Goal: Task Accomplishment & Management: Use online tool/utility

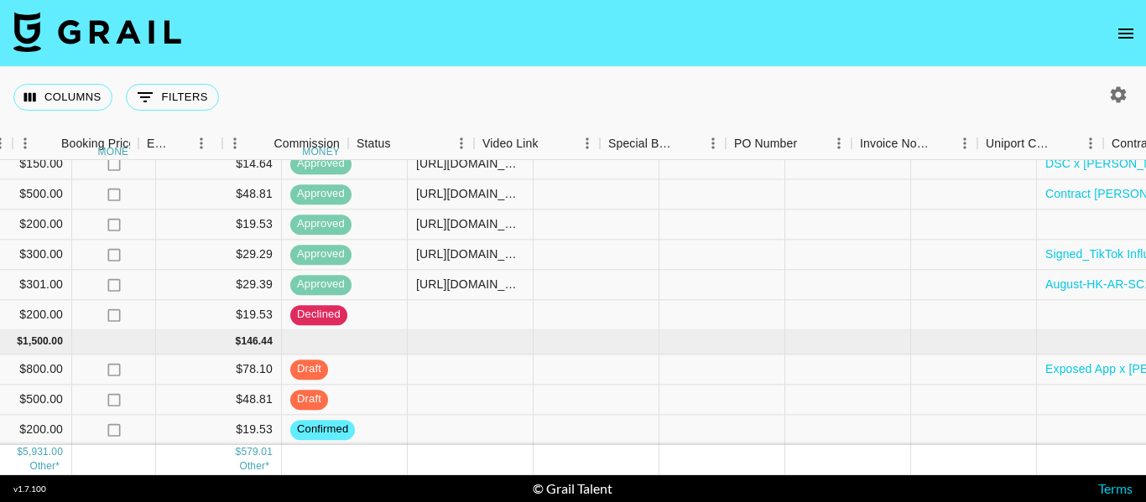
scroll to position [349, 1234]
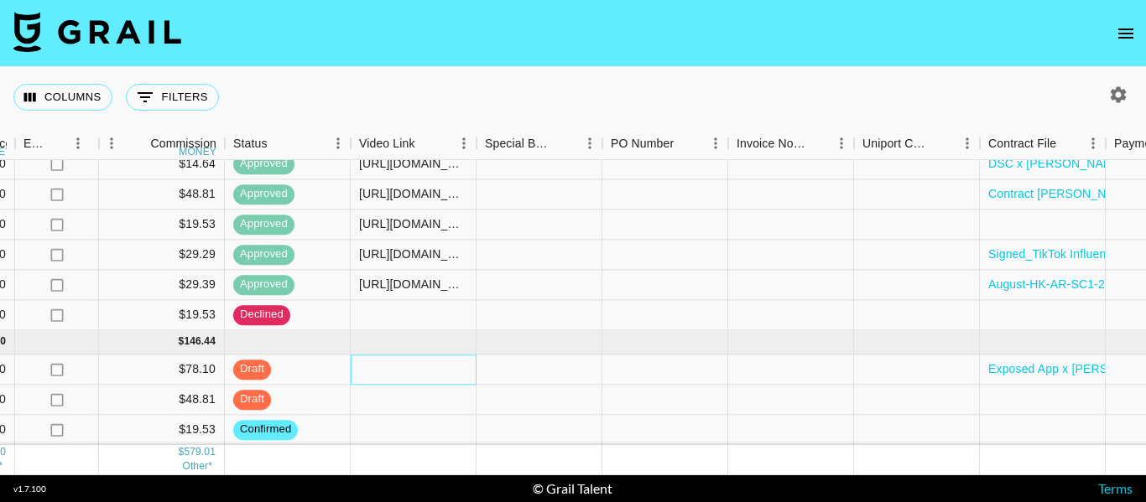
click at [431, 355] on div at bounding box center [414, 370] width 126 height 30
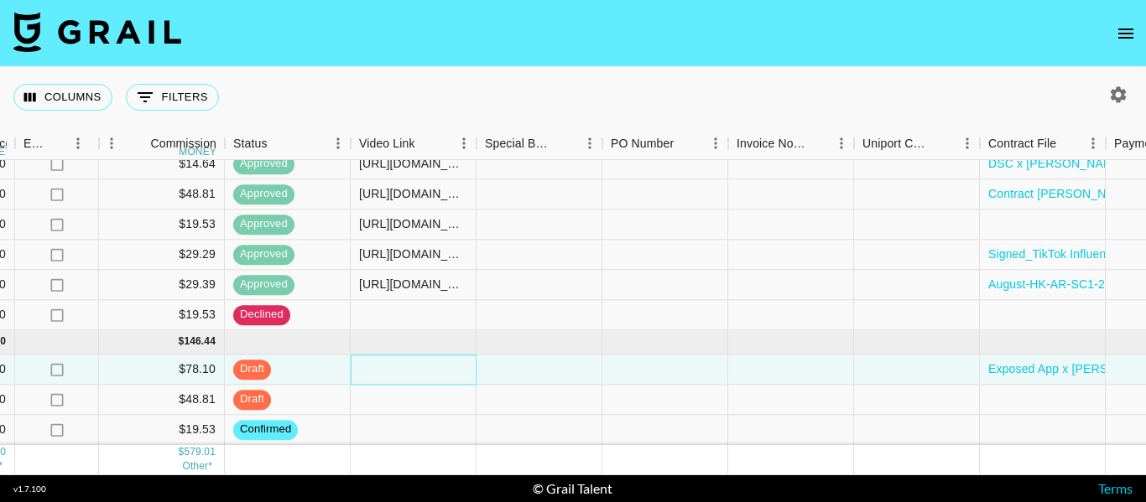
click at [431, 355] on div at bounding box center [414, 370] width 126 height 30
click at [431, 363] on input "text" at bounding box center [412, 369] width 123 height 13
type input "[URL][DOMAIN_NAME]"
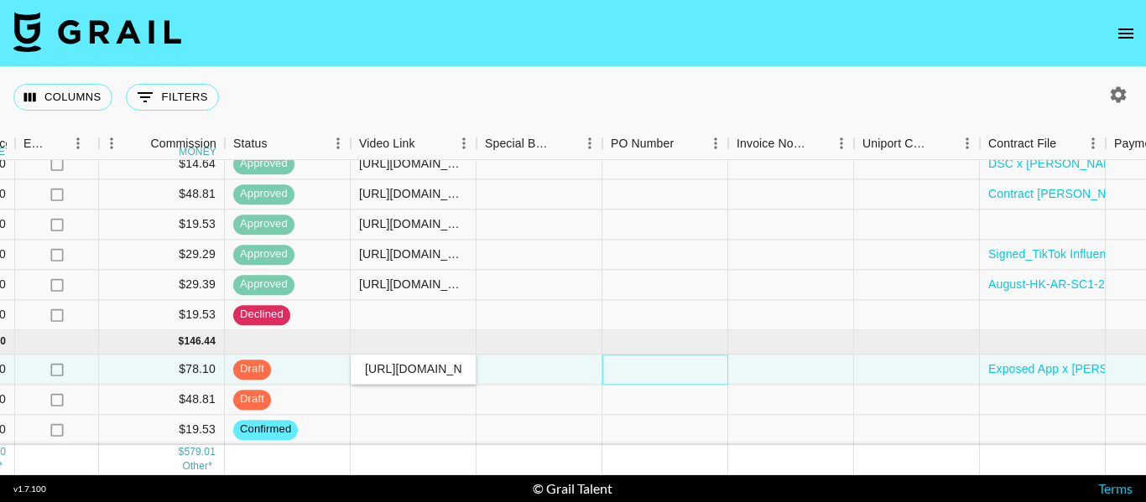
click at [659, 358] on div at bounding box center [665, 370] width 126 height 30
click at [419, 364] on div "[URL][DOMAIN_NAME]" at bounding box center [413, 369] width 108 height 17
click at [421, 361] on div "[URL][DOMAIN_NAME]" at bounding box center [413, 369] width 108 height 17
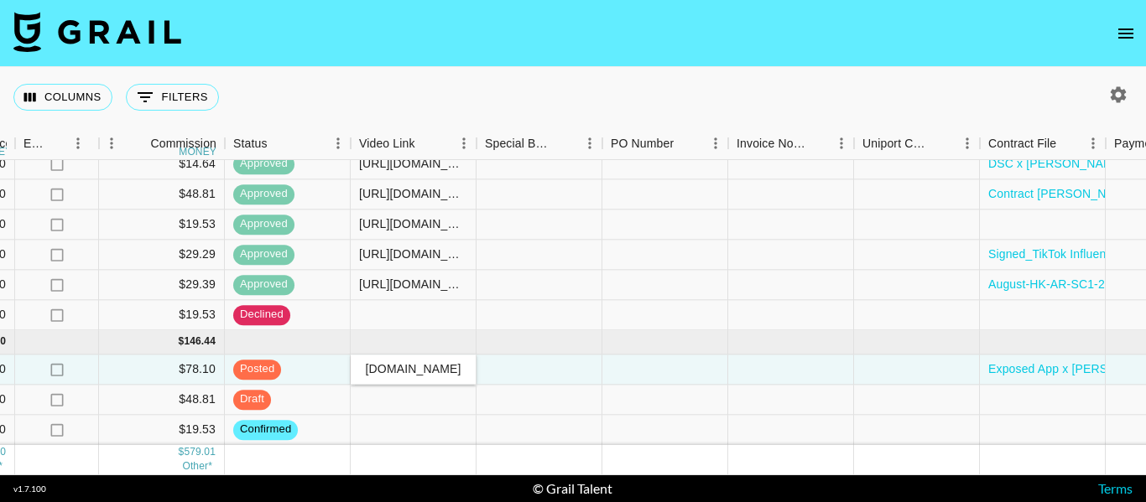
click at [421, 363] on input "[URL][DOMAIN_NAME]" at bounding box center [412, 369] width 123 height 13
click at [731, 365] on div at bounding box center [791, 370] width 126 height 30
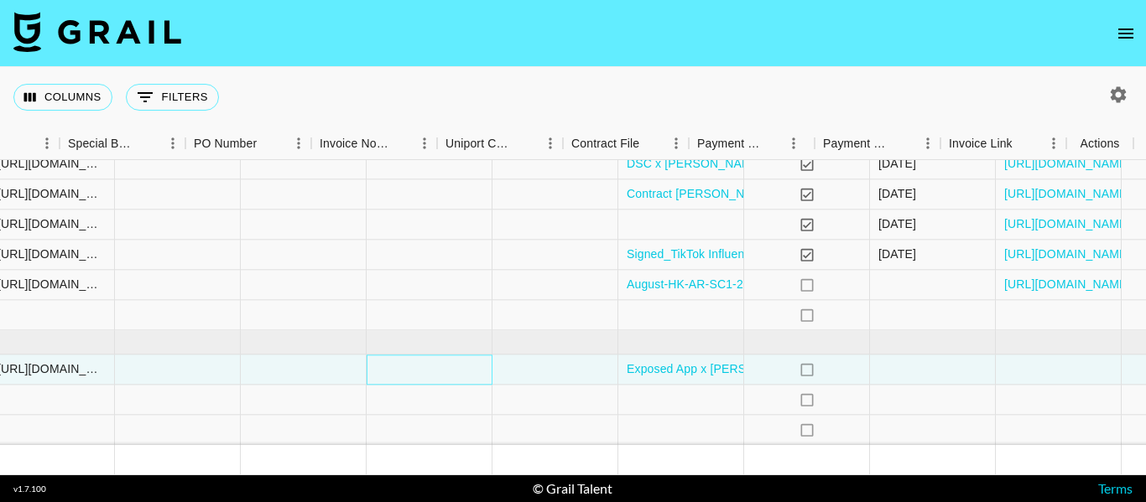
scroll to position [349, 1651]
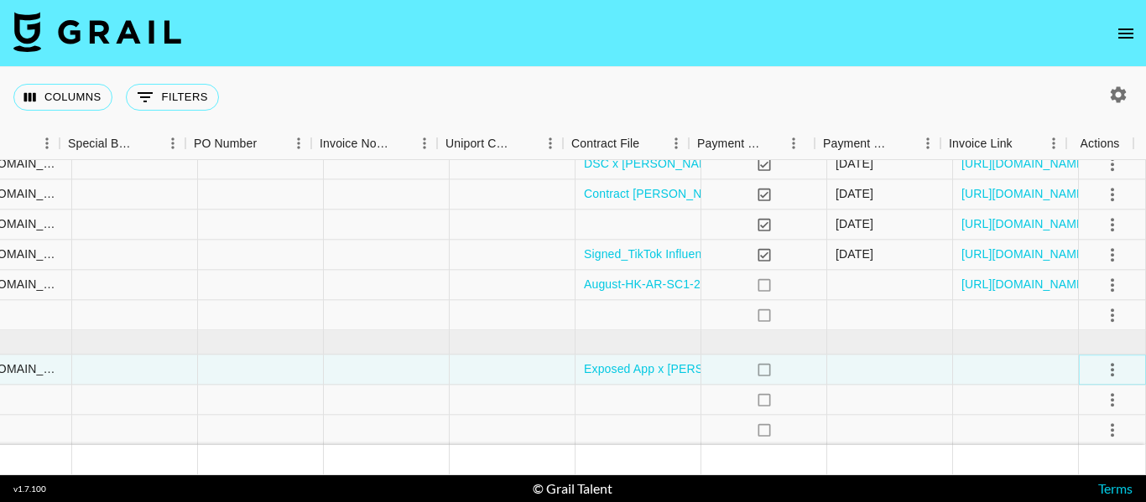
click at [1110, 363] on icon "select merge strategy" at bounding box center [1111, 369] width 3 height 13
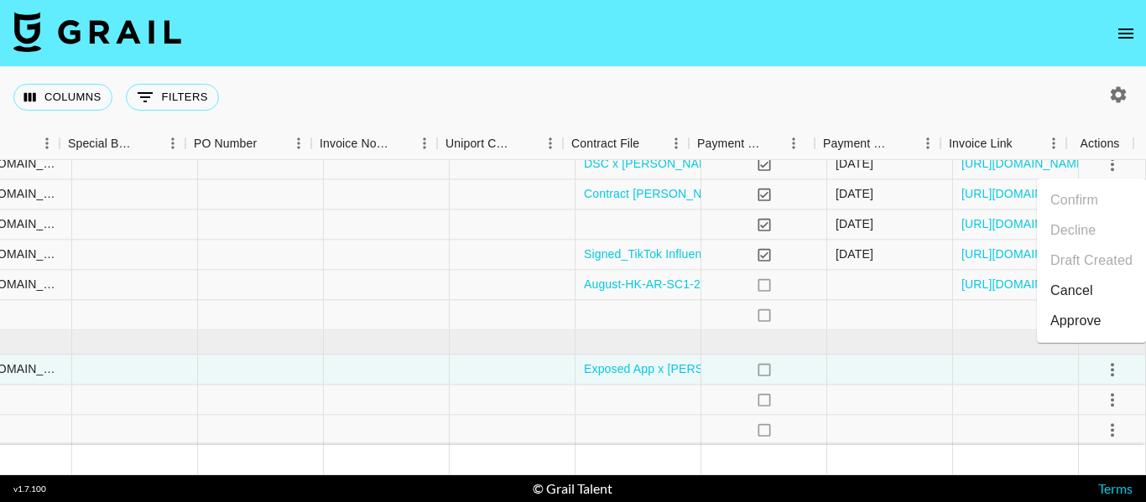
click at [1084, 323] on div "Approve" at bounding box center [1075, 321] width 51 height 20
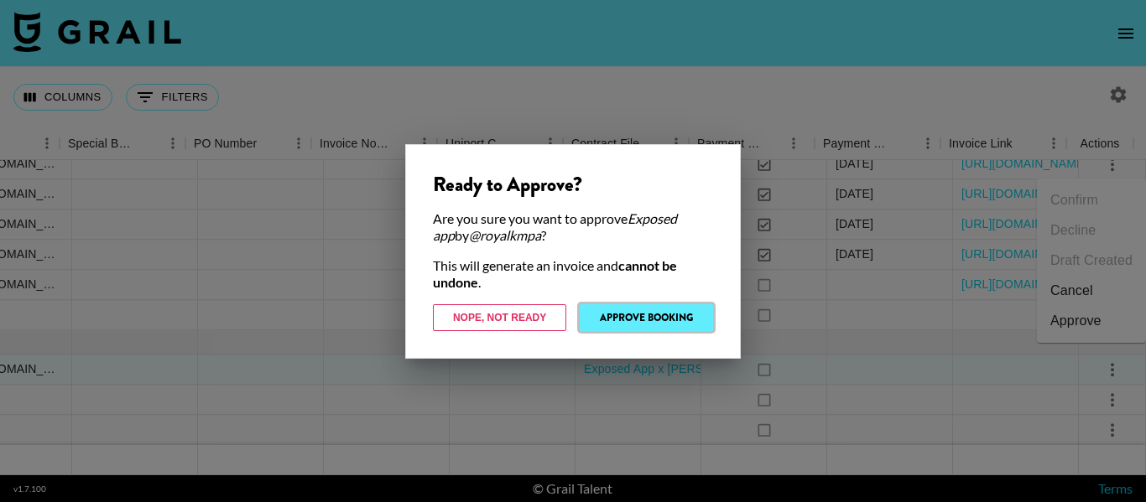
click at [637, 317] on button "Approve Booking" at bounding box center [645, 317] width 133 height 27
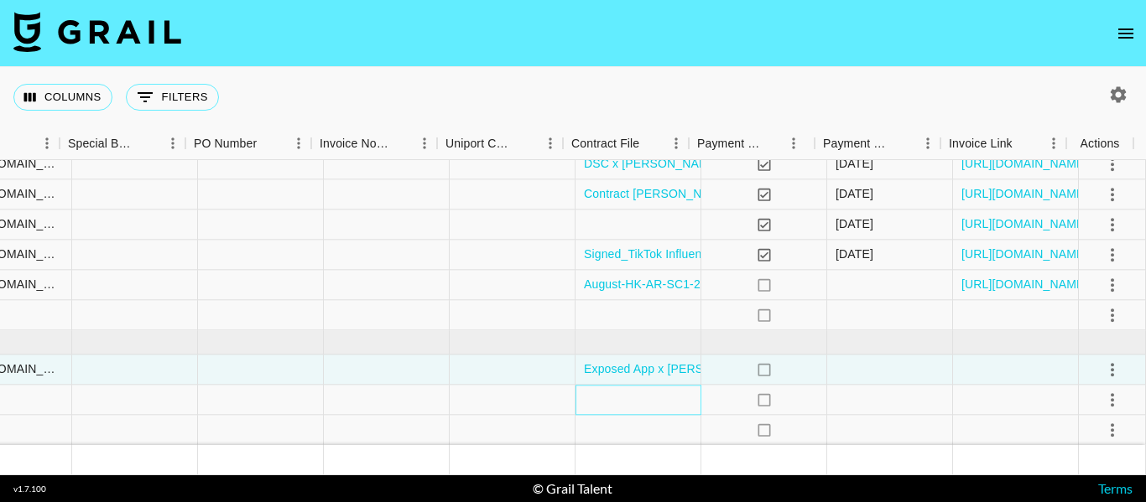
click at [611, 395] on div at bounding box center [638, 400] width 126 height 30
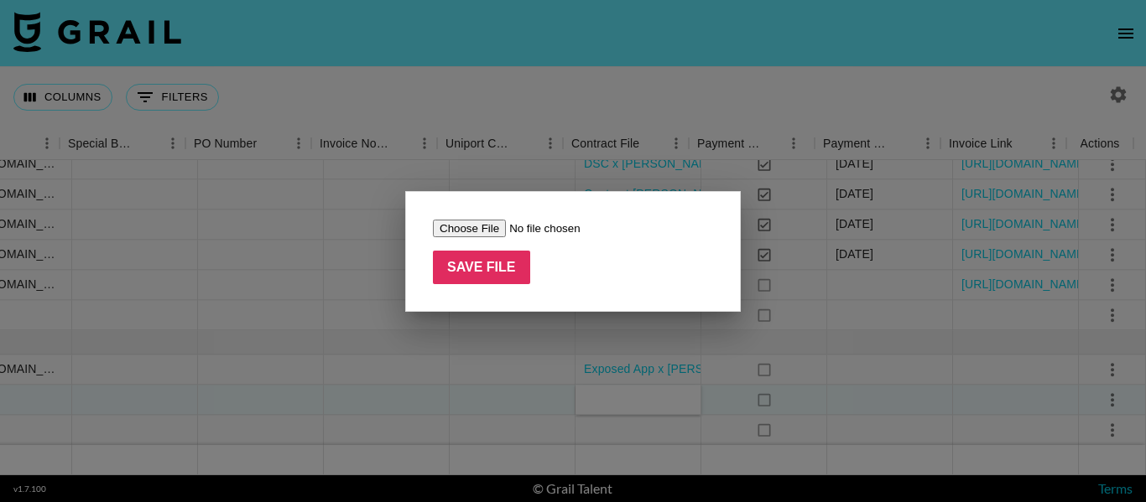
click at [477, 227] on input "file" at bounding box center [539, 229] width 212 height 18
type input "C:\fakepath\[PERSON_NAME].[PERSON_NAME].161 X YAP FREELY-signed.pdf"
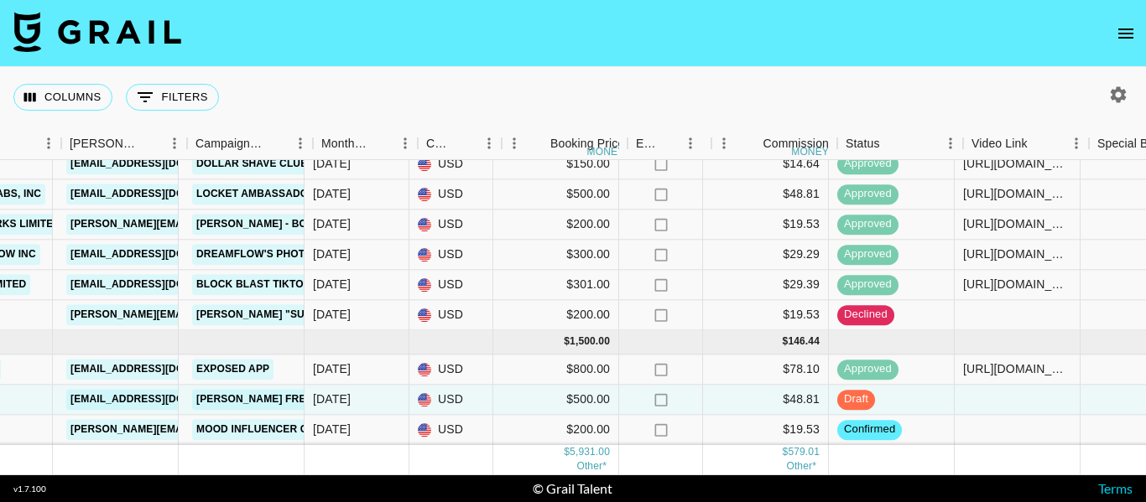
scroll to position [349, 622]
